Goal: Information Seeking & Learning: Learn about a topic

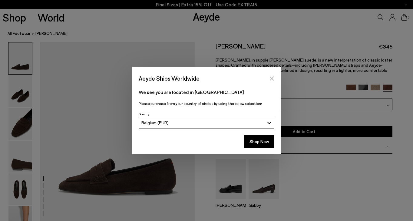
click at [272, 78] on icon "Close" at bounding box center [272, 78] width 4 height 4
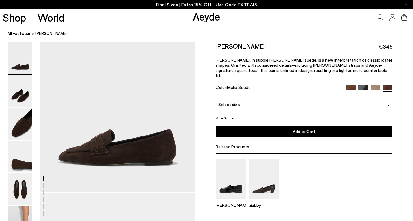
scroll to position [30, 0]
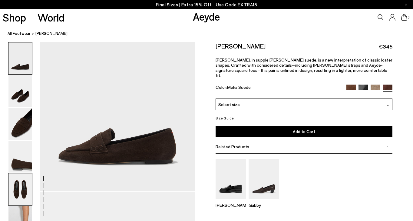
click at [19, 193] on img at bounding box center [20, 189] width 24 height 32
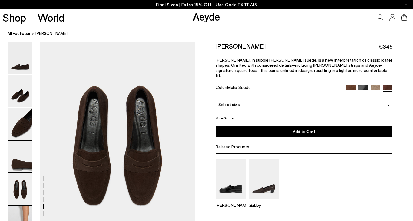
click at [18, 150] on img at bounding box center [20, 156] width 24 height 32
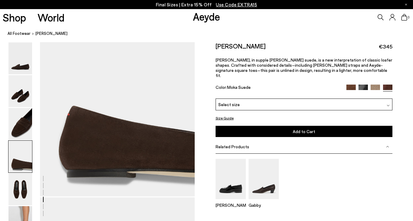
scroll to position [594, 0]
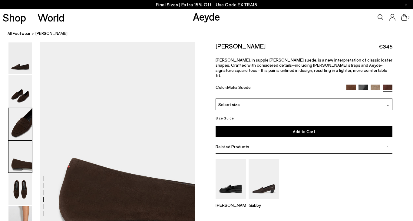
click at [18, 127] on img at bounding box center [20, 124] width 24 height 32
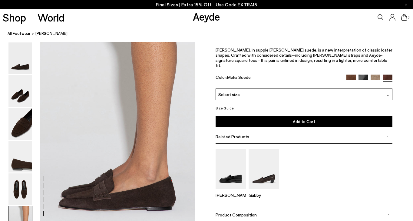
scroll to position [988, 0]
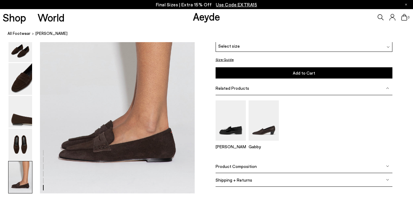
scroll to position [1059, 0]
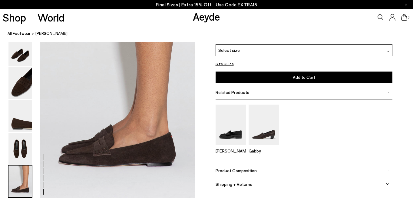
click at [249, 170] on span "Product Composition" at bounding box center [235, 170] width 41 height 5
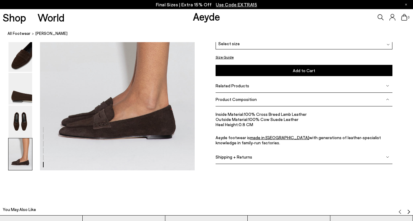
scroll to position [1087, 0]
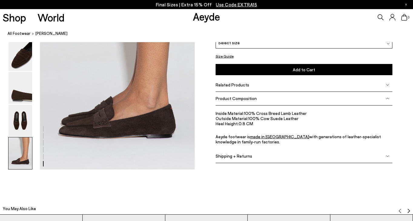
click at [255, 136] on link "made in [GEOGRAPHIC_DATA]" at bounding box center [279, 136] width 59 height 5
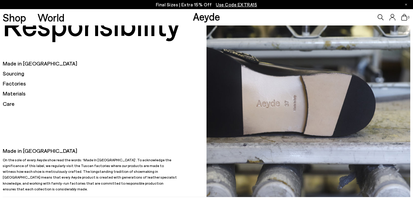
scroll to position [22, 0]
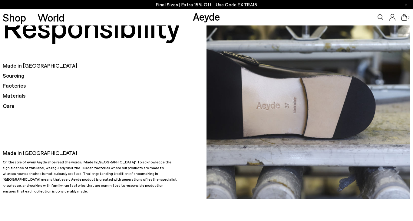
click at [12, 85] on h5 "Factories" at bounding box center [105, 86] width 204 height 8
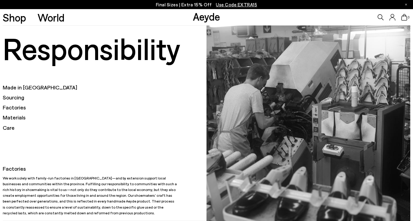
click at [15, 117] on h5 "Materials" at bounding box center [105, 117] width 204 height 8
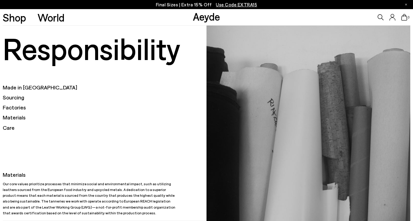
click at [16, 87] on h5 "Made in [GEOGRAPHIC_DATA]" at bounding box center [105, 88] width 204 height 8
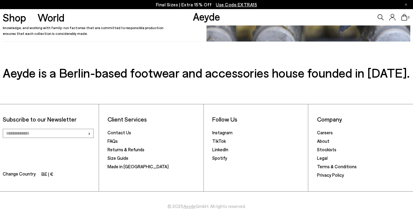
scroll to position [179, 0]
